Goal: Information Seeking & Learning: Learn about a topic

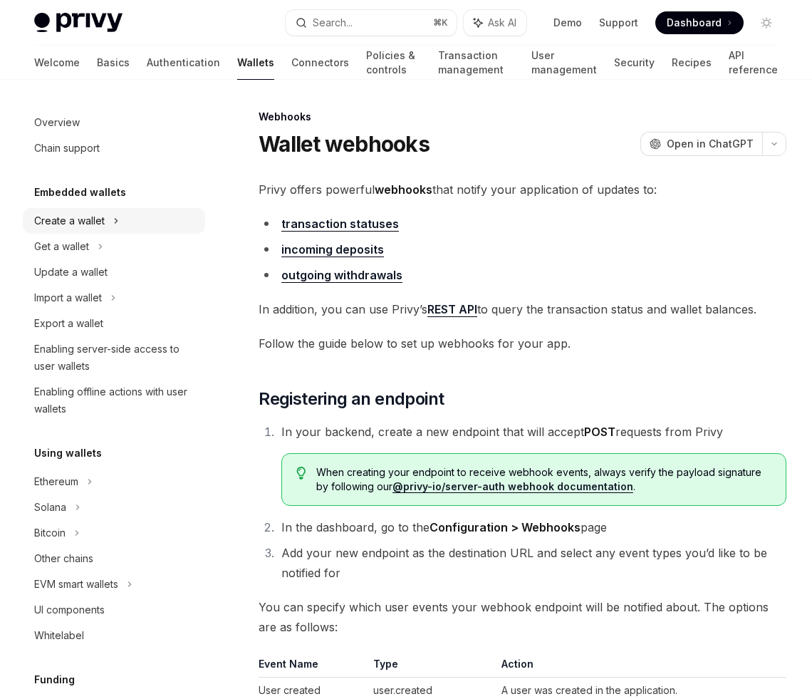
click at [117, 217] on icon at bounding box center [116, 220] width 6 height 17
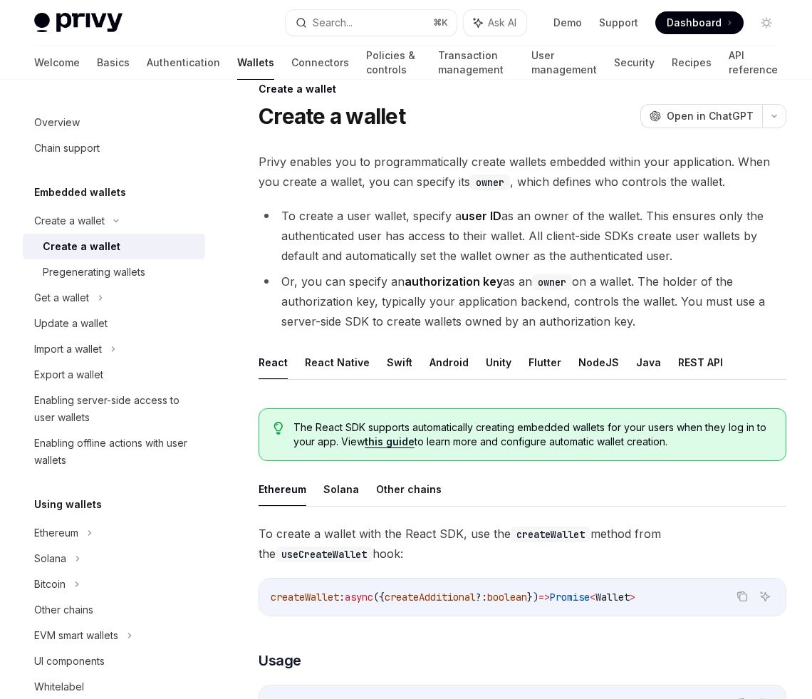
scroll to position [25, 0]
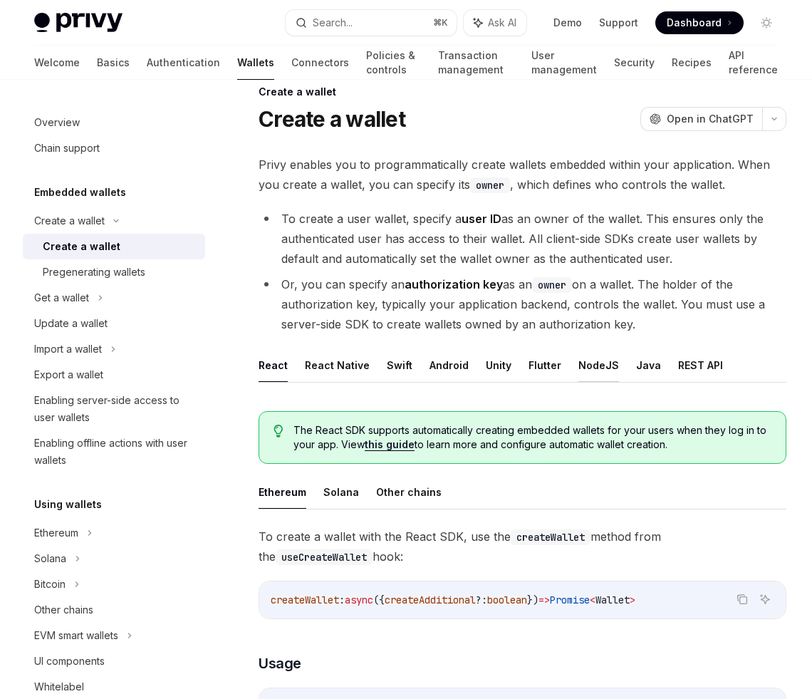
click at [583, 365] on button "NodeJS" at bounding box center [598, 364] width 41 height 33
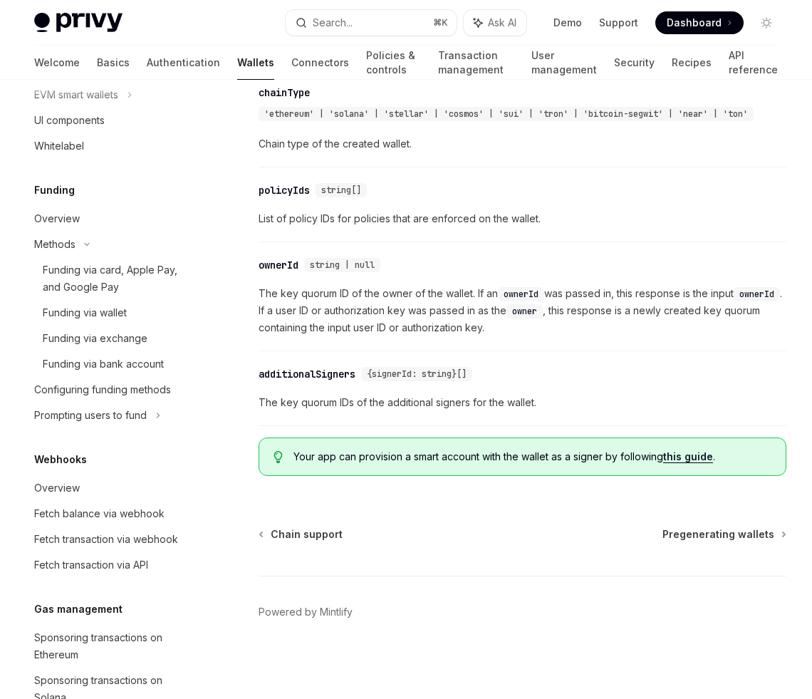
scroll to position [705, 0]
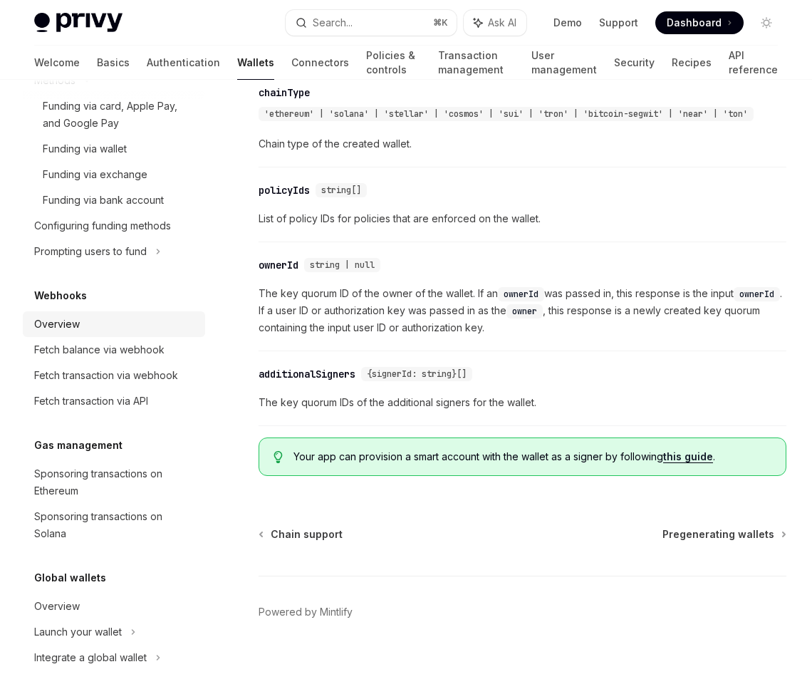
click at [64, 325] on div "Overview" at bounding box center [57, 324] width 46 height 17
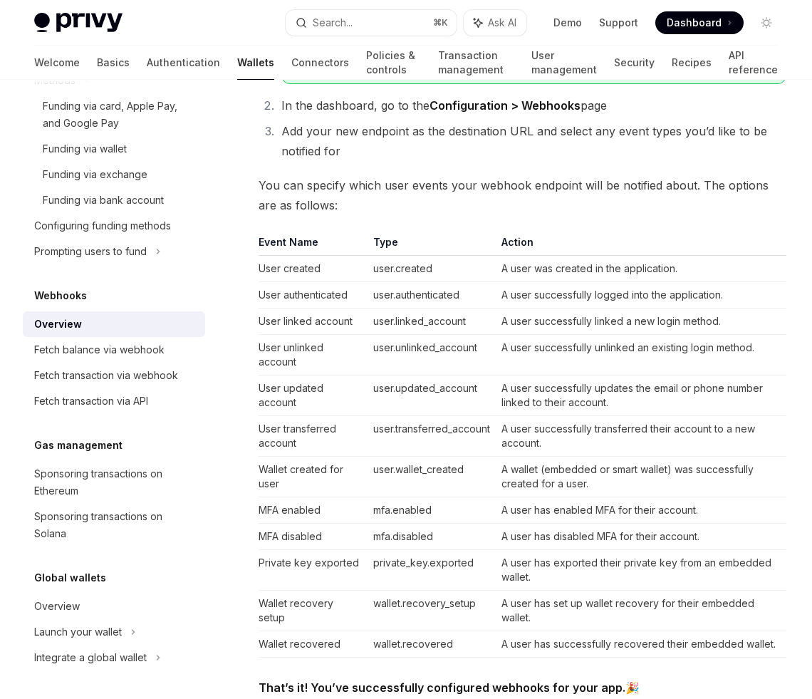
scroll to position [447, 0]
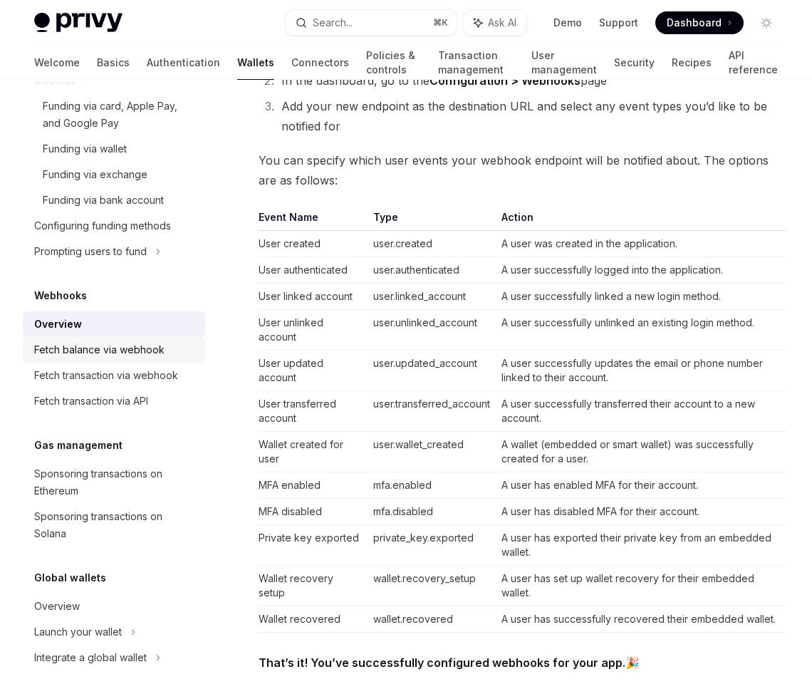
click at [140, 353] on div "Fetch balance via webhook" at bounding box center [99, 349] width 130 height 17
type textarea "*"
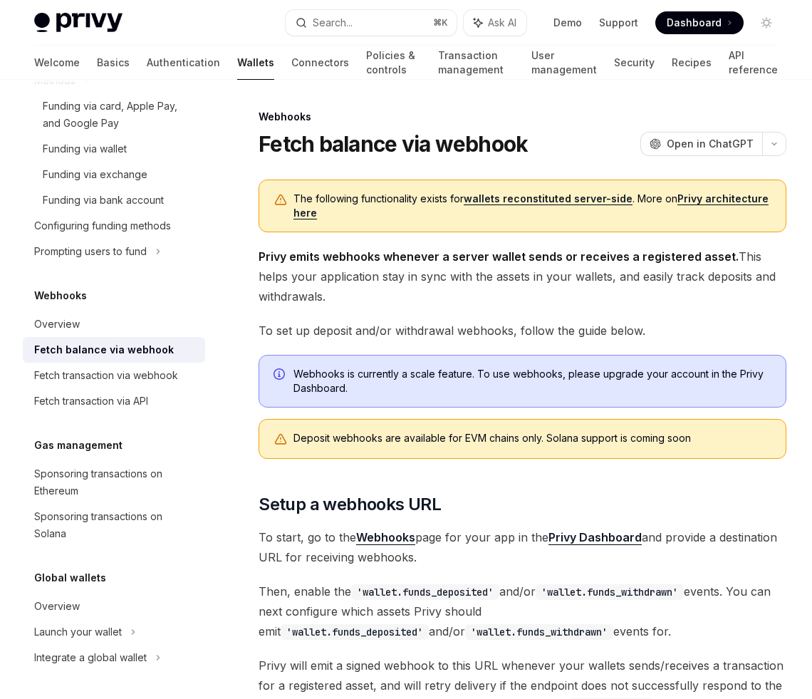
click at [518, 298] on span "Privy emits webhooks whenever a server wallet sends or receives a registered as…" at bounding box center [523, 276] width 528 height 60
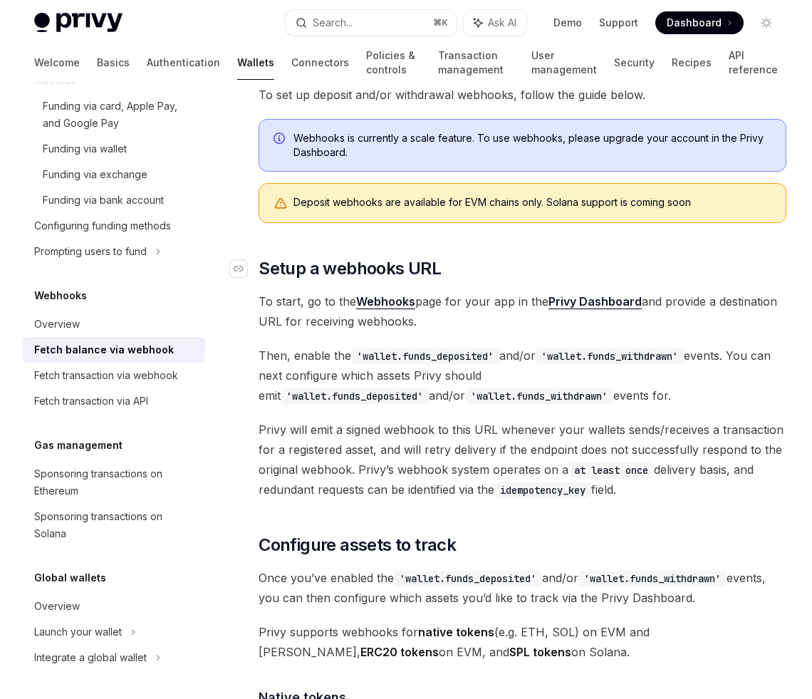
scroll to position [238, 0]
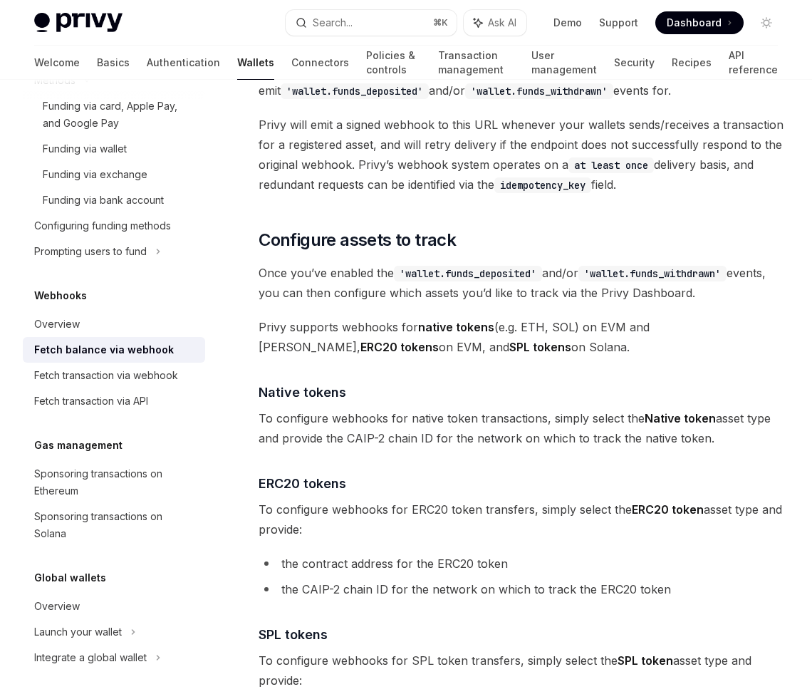
scroll to position [544, 0]
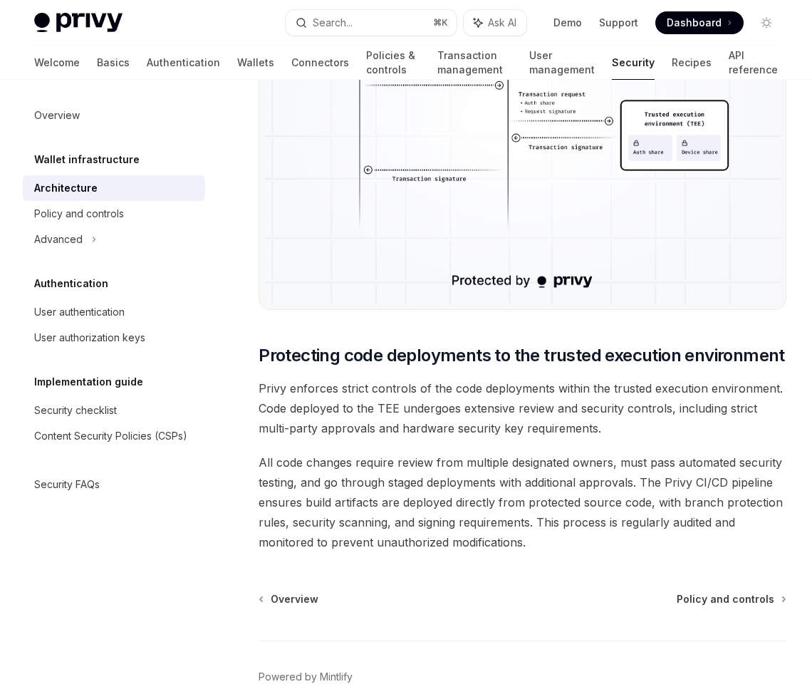
scroll to position [2811, 0]
